Goal: Complete application form

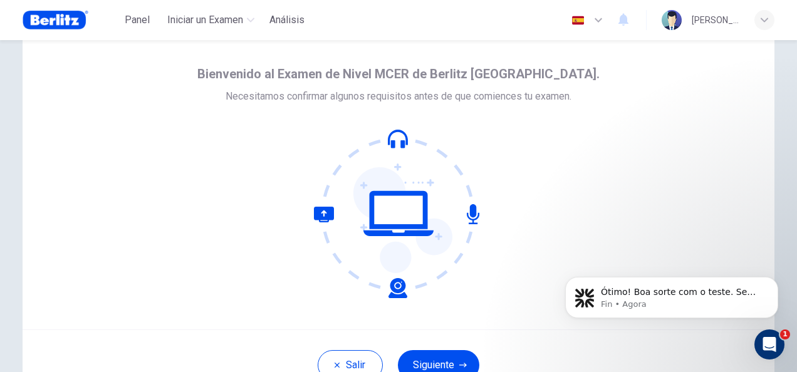
scroll to position [125, 0]
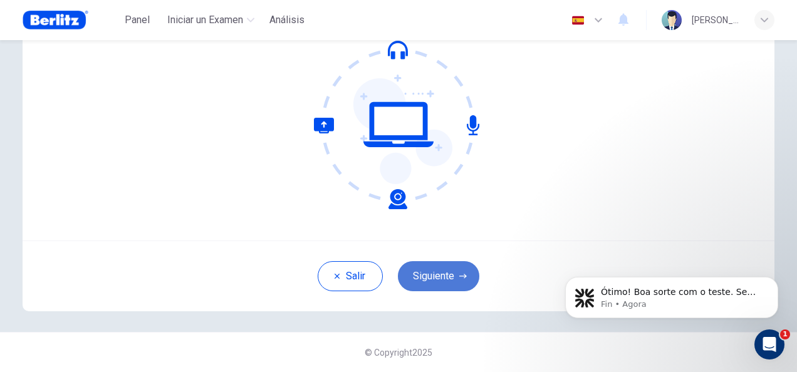
click at [434, 279] on button "Siguiente" at bounding box center [438, 276] width 81 height 30
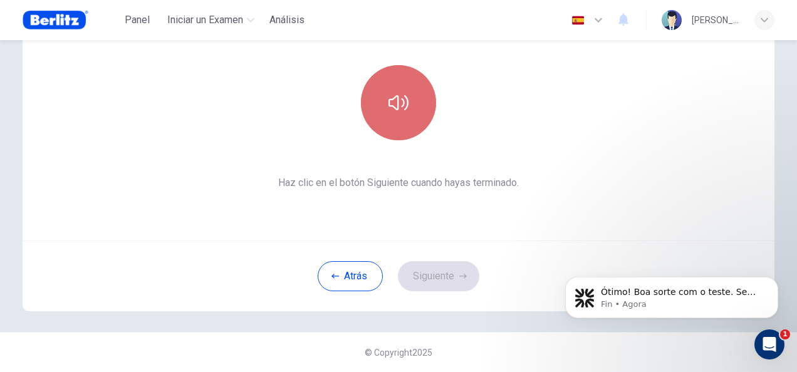
click at [375, 108] on button "button" at bounding box center [398, 102] width 75 height 75
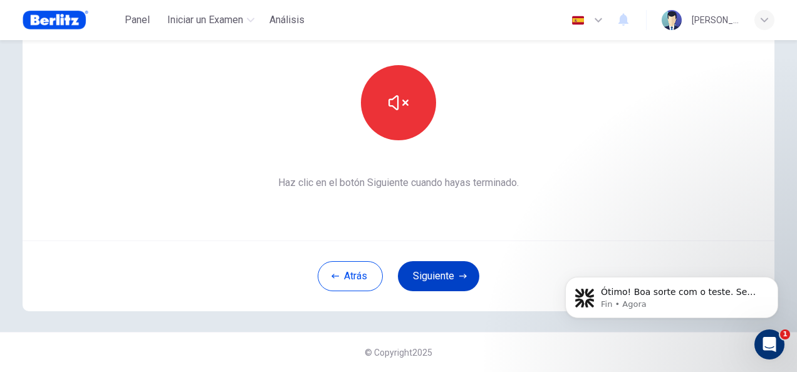
click at [447, 275] on button "Siguiente" at bounding box center [438, 276] width 81 height 30
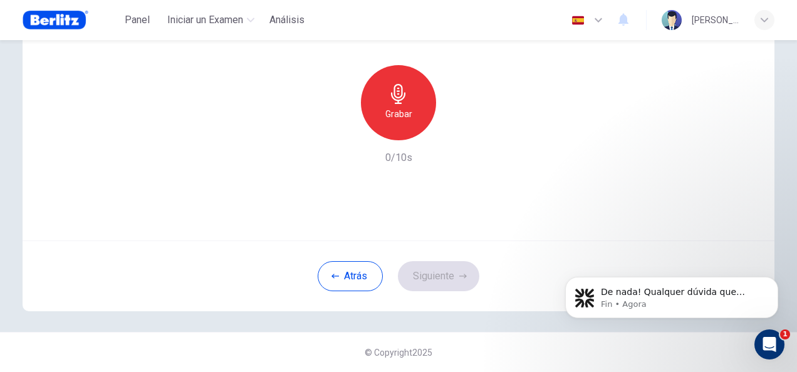
click at [390, 101] on icon "button" at bounding box center [398, 94] width 20 height 20
click at [423, 279] on button "Siguiente" at bounding box center [438, 276] width 81 height 30
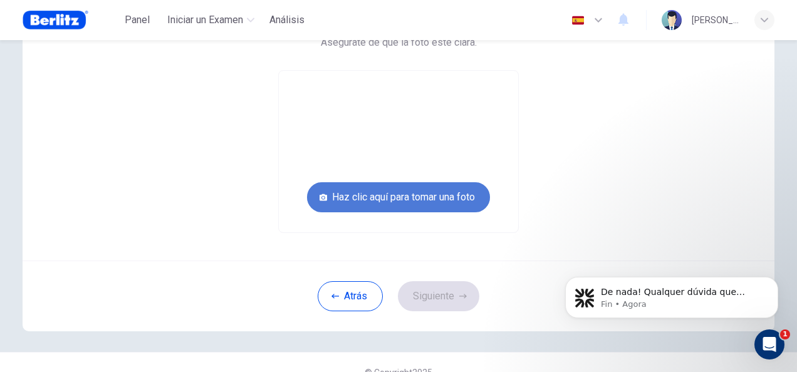
click at [400, 194] on button "Haz clic aquí para tomar una foto" at bounding box center [398, 197] width 183 height 30
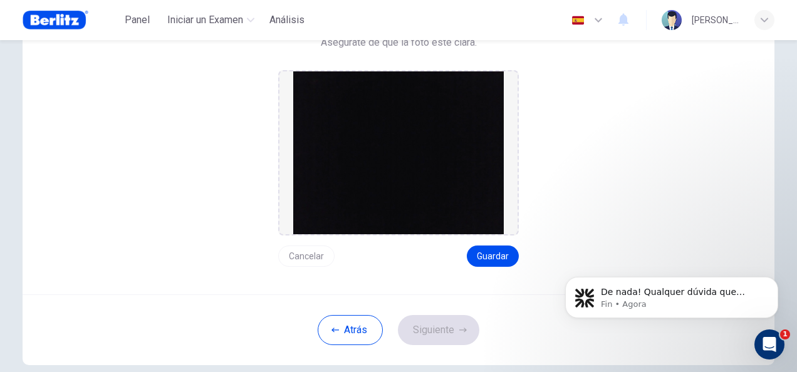
scroll to position [63, 0]
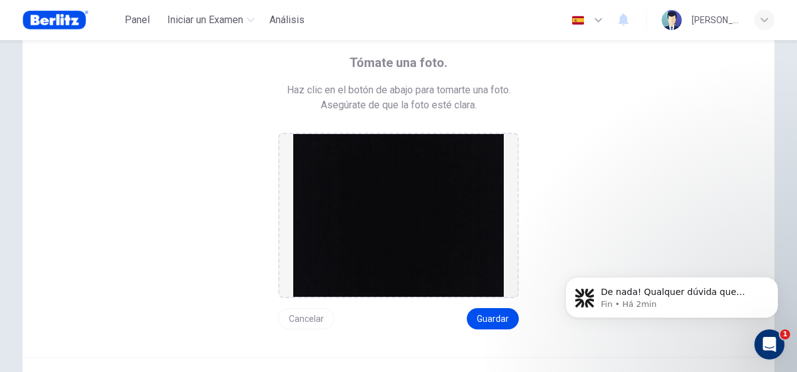
click at [445, 259] on img at bounding box center [398, 215] width 211 height 163
click at [298, 314] on button "Cancelar" at bounding box center [306, 318] width 56 height 21
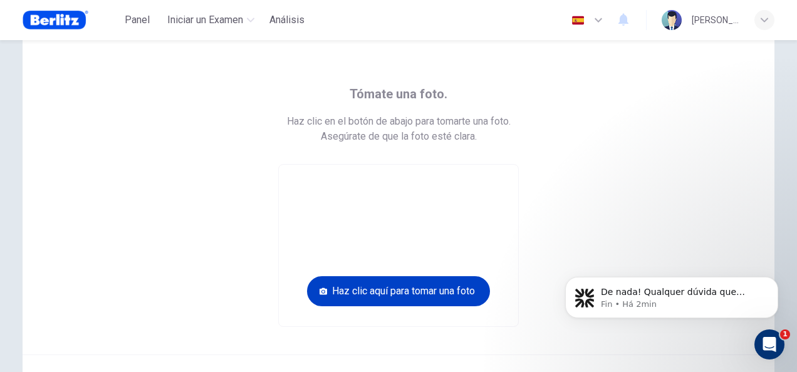
scroll to position [20, 0]
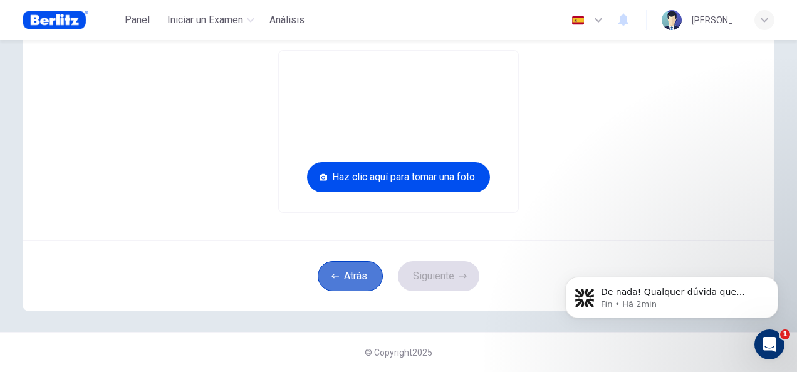
click at [337, 273] on button "Atrás" at bounding box center [350, 276] width 65 height 30
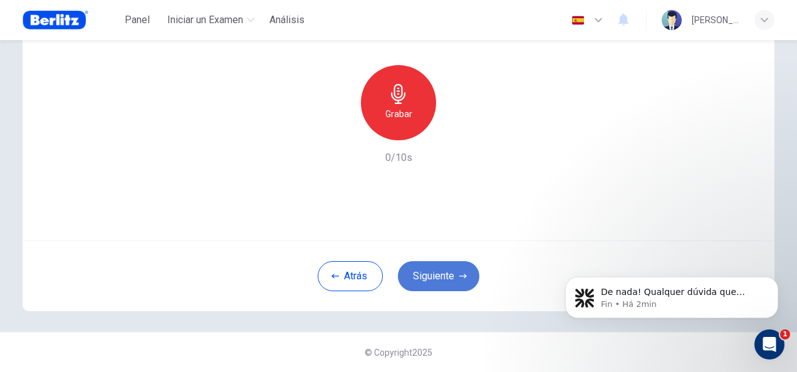
click at [445, 273] on button "Siguiente" at bounding box center [438, 276] width 81 height 30
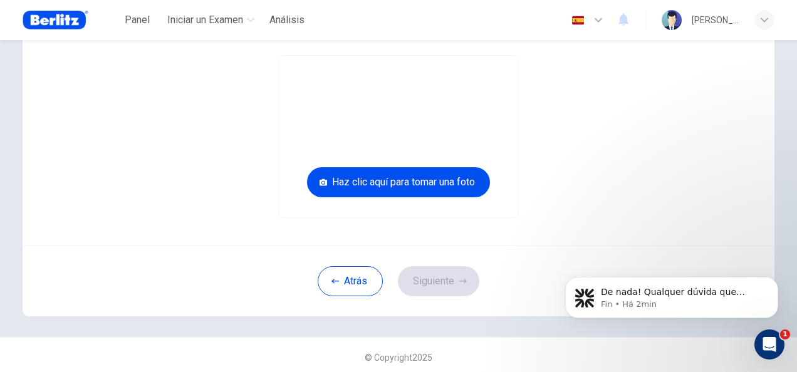
scroll to position [145, 0]
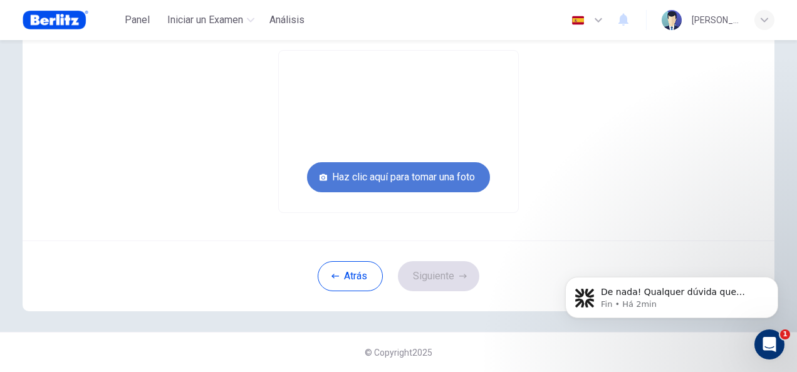
click at [427, 174] on button "Haz clic aquí para tomar una foto" at bounding box center [398, 177] width 183 height 30
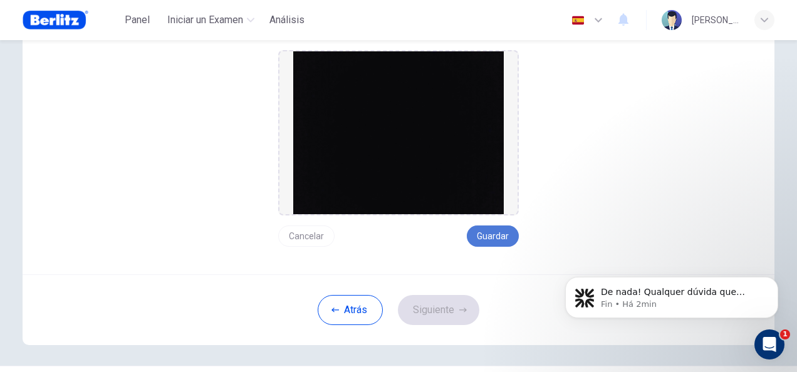
click at [497, 232] on button "Guardar" at bounding box center [493, 236] width 52 height 21
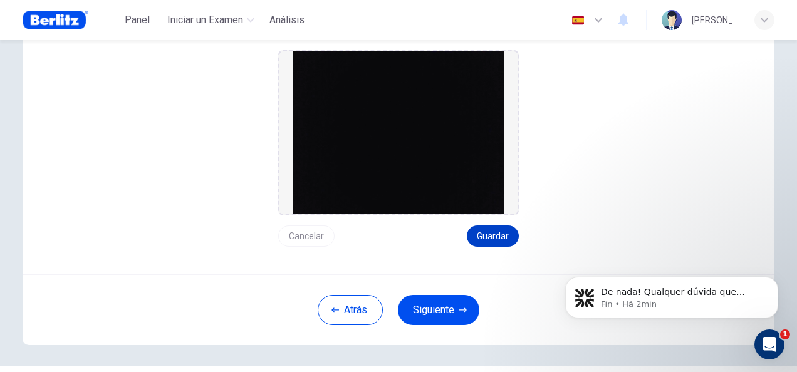
click at [497, 232] on button "Guardar" at bounding box center [493, 236] width 52 height 21
click at [429, 163] on img at bounding box center [398, 132] width 211 height 163
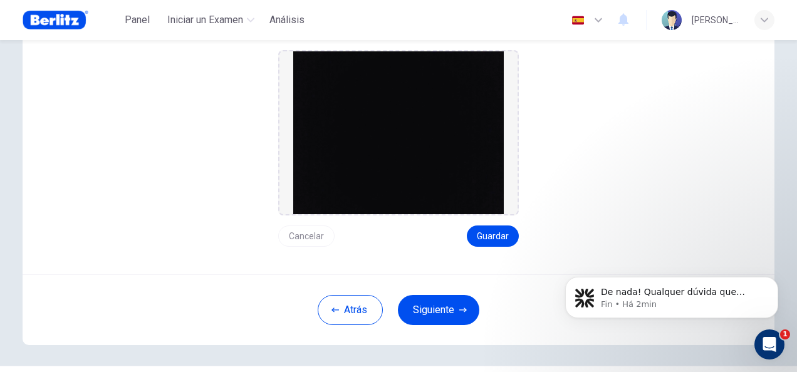
click at [429, 163] on img at bounding box center [398, 132] width 211 height 163
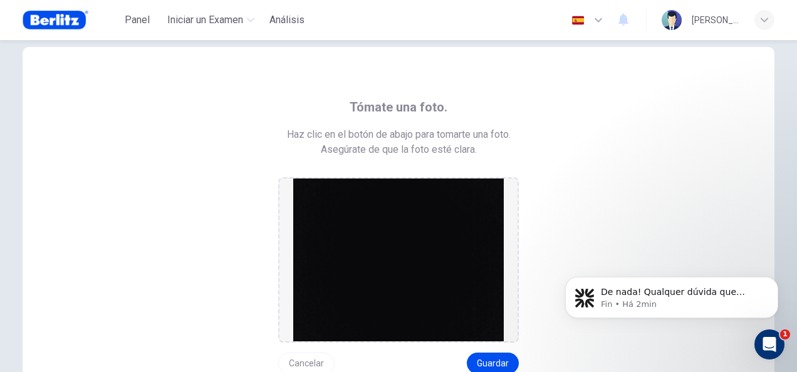
scroll to position [0, 0]
